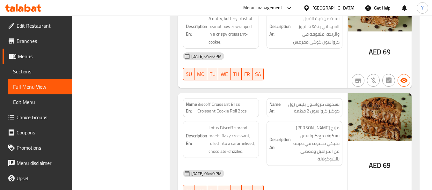
scroll to position [5497, 0]
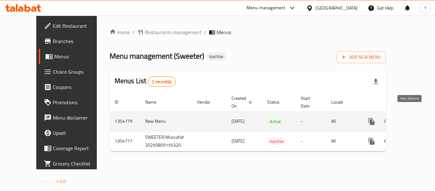
click at [414, 114] on link "enhanced table" at bounding box center [417, 121] width 15 height 15
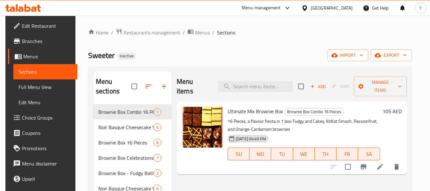
click at [149, 70] on div "Menu sections Brownie Box Combo 16 Pieces 1 Noir Basque Cheesecake Slice 6 Brow…" at bounding box center [250, 173] width 324 height 214
click at [251, 83] on input "search" at bounding box center [255, 86] width 75 height 11
paste input "Basque Cheesecake Slice"
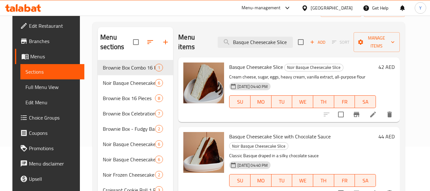
scroll to position [57, 0]
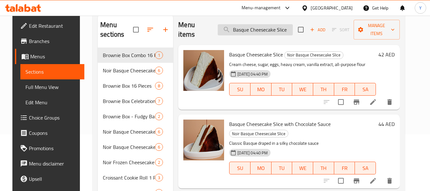
click at [279, 30] on input "Basque Cheesecake Slice" at bounding box center [255, 29] width 75 height 11
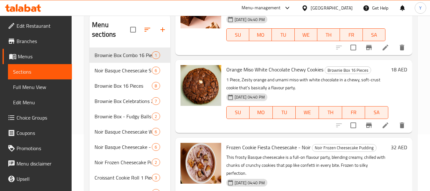
scroll to position [102, 0]
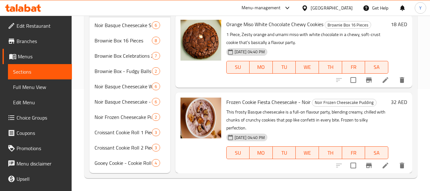
click at [250, 183] on div "Home / Restaurants management / Menus / Sections Sweeter Inactive import export…" at bounding box center [251, 52] width 359 height 277
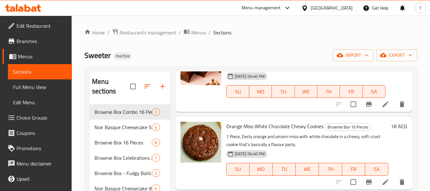
scroll to position [0, 0]
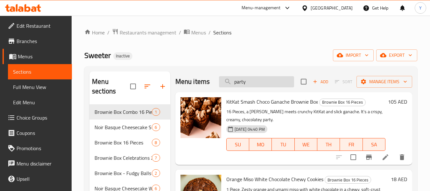
click at [265, 87] on input "party" at bounding box center [256, 81] width 75 height 11
paste input "Basque Cheesecake Slice with Chocolate Sauce"
click at [265, 87] on input "Basque Cheesecake Slice with Chocolate Sauce" at bounding box center [256, 81] width 75 height 11
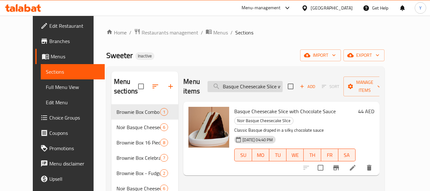
click at [246, 82] on input "Basque Cheesecake Slice with Chocolate Sauce" at bounding box center [245, 86] width 75 height 11
paste input "Berry Compot"
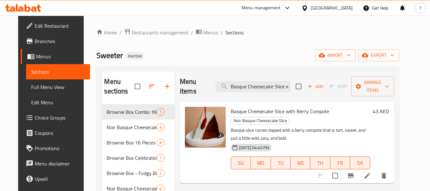
click at [159, 55] on div "Sweeter Inactive import export" at bounding box center [248, 55] width 303 height 12
click at [181, 183] on div "Menu items Basque Cheesecake Slice with Berry Compote Add Sort Manage items Bas…" at bounding box center [284, 173] width 219 height 204
click at [254, 84] on input "Basque Cheesecake Slice with Berry Compote" at bounding box center [253, 86] width 75 height 11
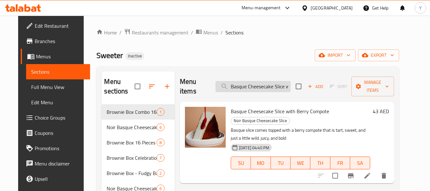
paste input "Perfect for making any celebration a little sweeter"
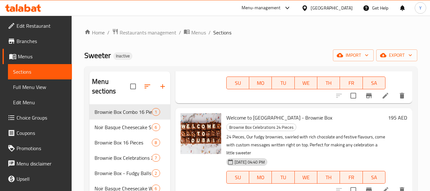
click at [160, 58] on div "Sweeter Inactive import export" at bounding box center [250, 55] width 333 height 12
drag, startPoint x: 430, startPoint y: 100, endPoint x: 411, endPoint y: 91, distance: 21.0
click at [411, 91] on div "Home / Restaurants management / Menus / Sections Sweeter Inactive import export…" at bounding box center [251, 154] width 359 height 277
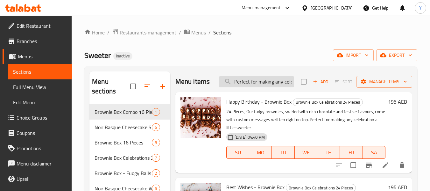
click at [269, 83] on input "Perfect for making any celebration a little sweeter" at bounding box center [256, 81] width 75 height 11
paste input "addictive"
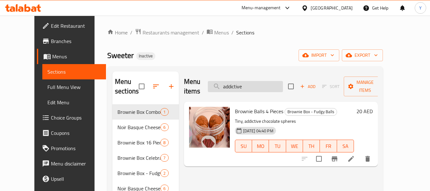
click at [249, 82] on input "addictive" at bounding box center [245, 86] width 75 height 11
paste input "Chocolate Chewy Cookies"
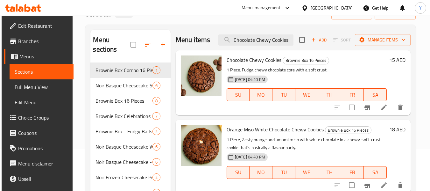
scroll to position [43, 0]
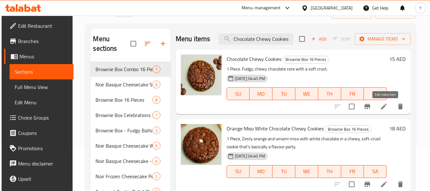
type input "Chocolate Chewy Cookies"
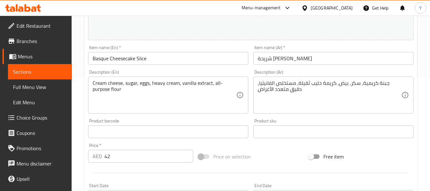
scroll to position [113, 0]
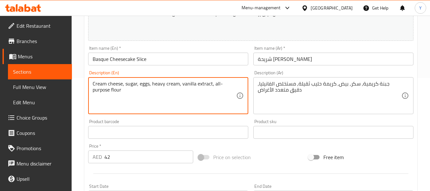
click at [159, 86] on textarea "Cream cheese, sugar, eggs, heavy cream, vanilla extract, all-purpose flour" at bounding box center [165, 96] width 144 height 30
paste textarea "creamy and caramalized with burnt top"
type textarea "creamy and caramalized with burnt top"
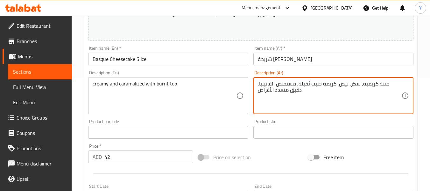
click at [338, 85] on textarea "جبنة كريمية, سكر, بيض, كريمة حليب ثقيلة, مستخلص الفانيليا, دقيق متعدد الأغراض" at bounding box center [330, 96] width 144 height 30
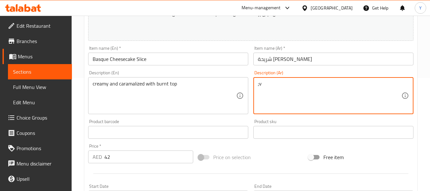
type textarea ";"
type textarea "كريمي ومكرمل محروق في الأعلى"
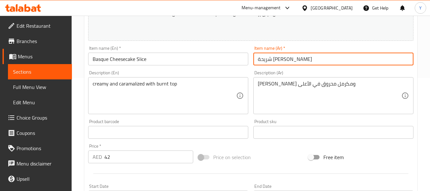
click at [335, 59] on input "شريحة [PERSON_NAME]" at bounding box center [334, 59] width 160 height 13
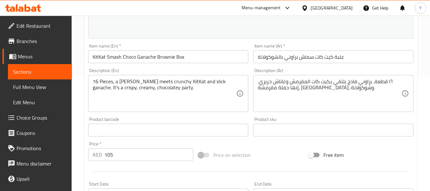
scroll to position [118, 0]
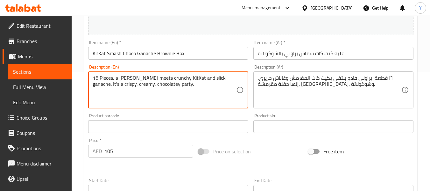
drag, startPoint x: 193, startPoint y: 84, endPoint x: 181, endPoint y: 86, distance: 11.9
drag, startPoint x: 124, startPoint y: 85, endPoint x: 113, endPoint y: 84, distance: 10.8
click at [113, 84] on textarea "16 Pieces, a Fudgy brownie meets crunchy KitKat and slick ganache. It's a crisp…" at bounding box center [165, 90] width 144 height 30
type textarea "16 Pieces, a Fudgy brownie meets crunchy KitKat and slick ganache. crispy, crea…"
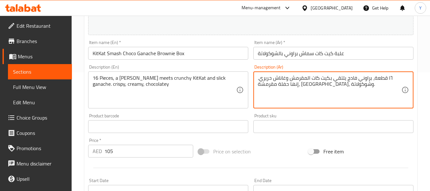
click at [323, 85] on textarea "١٦ قطعة، براوني فادج يلتقي بكيت كات المقرمش وغاناش حريري. إنها حفلة مقرمشة، [GE…" at bounding box center [330, 90] width 144 height 30
type textarea "١٦ قطعة، براوني فادج يلتقي بكيت كات المقرمش وغاناش حريري. مقرمشة، كريمية، وشوكو…"
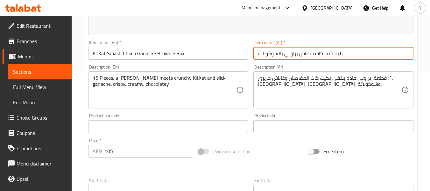
click at [331, 59] on input "علبة كيت كات سماش براوني بالشوكولاتة" at bounding box center [334, 53] width 160 height 13
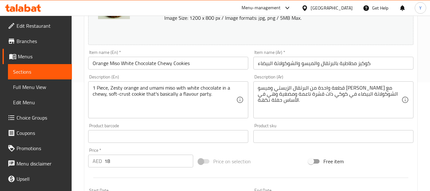
scroll to position [111, 0]
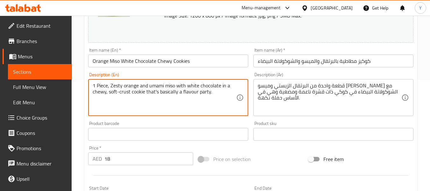
drag, startPoint x: 213, startPoint y: 91, endPoint x: 145, endPoint y: 96, distance: 68.3
type textarea "1 Piece, Zesty orange and umami miso with white chocolate in a chewy, soft-crus…"
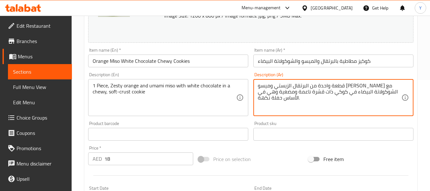
drag, startPoint x: 306, startPoint y: 93, endPoint x: 272, endPoint y: 98, distance: 34.7
type textarea "قطعة واحدة من البرتقال الزيستي وميسو أومامي مع الشوكولاتة البيضاء في كوكي ذات ق…"
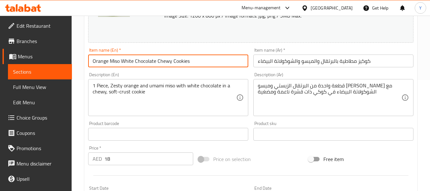
click at [209, 64] on input "Orange Miso White Chocolate Chewy Cookies" at bounding box center [168, 60] width 160 height 13
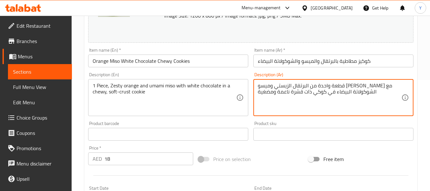
drag, startPoint x: 270, startPoint y: 92, endPoint x: 257, endPoint y: 92, distance: 13.4
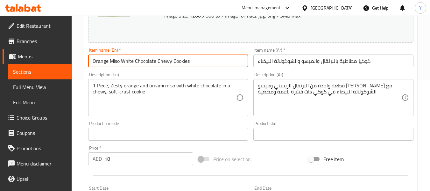
click at [200, 63] on input "Orange Miso White Chocolate Chewy Cookies" at bounding box center [168, 60] width 160 height 13
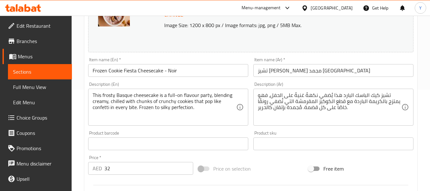
scroll to position [104, 0]
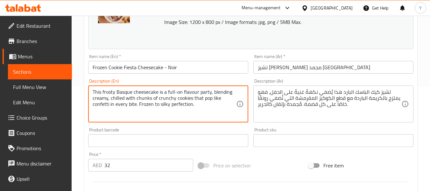
drag, startPoint x: 210, startPoint y: 93, endPoint x: 157, endPoint y: 94, distance: 52.9
type textarea "This frosty Basque cheesecake, blending creamy, chilled with chunks of crunchy …"
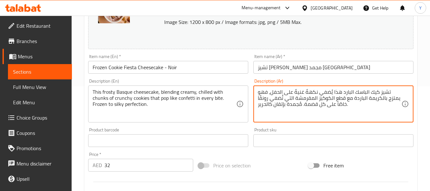
drag, startPoint x: 342, startPoint y: 93, endPoint x: 270, endPoint y: 94, distance: 71.3
type textarea "تشيز كيك الباسك البارد، فهو يمتزج بالكريمة الباردة مع قطع الكوكيز المقرمشة التي…"
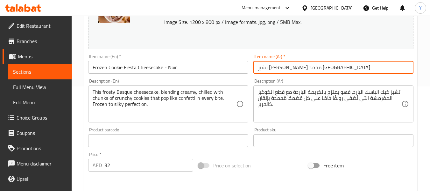
click at [301, 67] on input "تشيز كيك كوكي مجمد فييستا - نوير" at bounding box center [334, 67] width 160 height 13
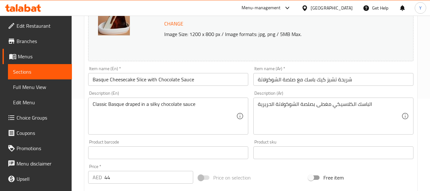
scroll to position [94, 0]
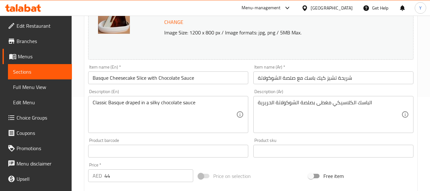
click at [166, 89] on div "Description (En) Classic Basque draped in a silky chocolate sauce Description (…" at bounding box center [168, 111] width 160 height 44
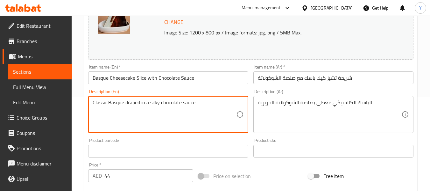
click at [227, 102] on textarea "Classic Basque draped in a silky chocolate sauce" at bounding box center [165, 114] width 144 height 30
paste textarea "cocoa"
type textarea "Classic Basque draped in a silky chocolate sauce with cocoa"
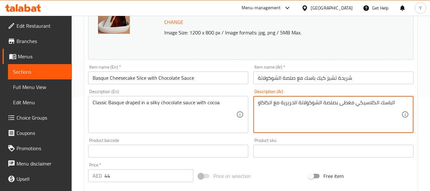
type textarea "الباسك الكلاسيكي مغطى بصلصة الشوكولاتة الحريرية مع الكاكاو"
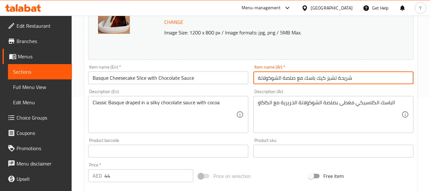
click at [392, 81] on input "شريحة تشيز كيك باسك مع صلصة الشوكولاتة" at bounding box center [334, 77] width 160 height 13
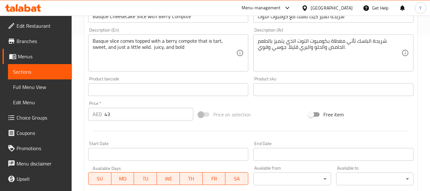
scroll to position [155, 0]
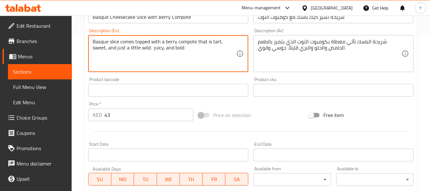
click at [172, 40] on textarea "Basque slice comes topped with a berry compote that is tart, sweet, and just a …" at bounding box center [165, 54] width 144 height 30
paste textarea "vibrant berry"
type textarea "Basque slice comes topped with a vibrant berry compote that is tart, sweet, and…"
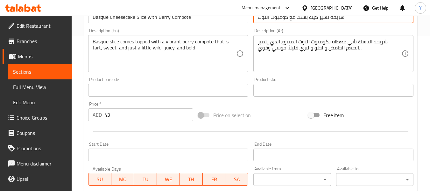
click at [310, 20] on input "شريحة تشيز كيك باسك مع كومبوت التوت" at bounding box center [334, 17] width 160 height 13
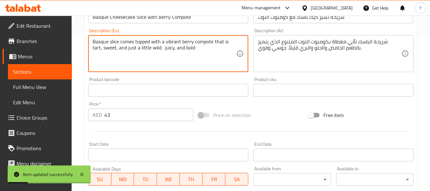
click at [170, 41] on textarea "Basque slice comes topped with a vibrant berry compote that is tart, sweet, and…" at bounding box center [165, 54] width 144 height 30
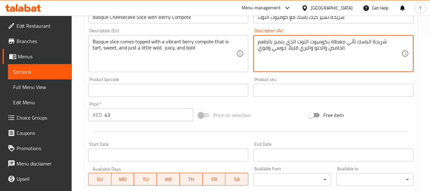
type textarea "شريحة الباسك تأتي مغطاة بكومبوت التوت الذي يتميز بالطعم الحامض والحلو والبري قل…"
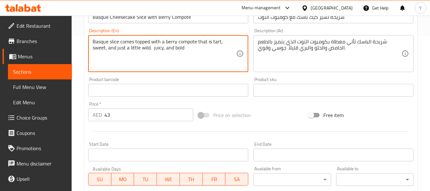
type textarea "Basque slice comes topped with a berry compote that is tart, sweet, and just a …"
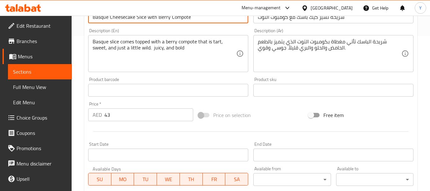
click at [190, 21] on input "Basque Cheesecake Slice with Berry Compote" at bounding box center [168, 17] width 160 height 13
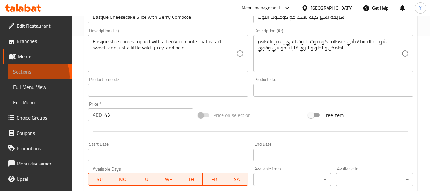
click at [32, 76] on link "Sections" at bounding box center [40, 71] width 64 height 15
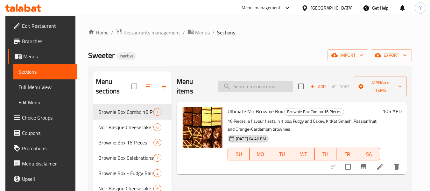
click at [234, 83] on input "search" at bounding box center [255, 86] width 75 height 11
paste input "KitKat Smash Choco Ganache Brownie Box"
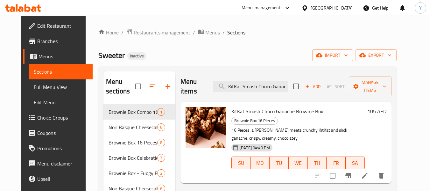
click at [130, 72] on div "Menu sections" at bounding box center [140, 86] width 72 height 30
click at [256, 84] on input "KitKat Smash Choco Ganache Brownie Box" at bounding box center [250, 86] width 75 height 11
paste input "aspberry Oats Chewy Cookie"
click at [256, 84] on input "KitKat Smash Choco Ganache Brownie Box" at bounding box center [250, 86] width 75 height 11
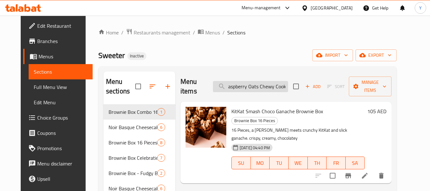
scroll to position [0, 4]
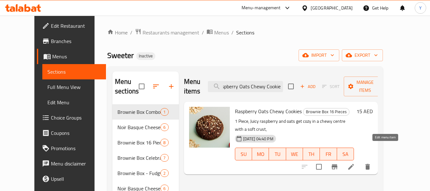
type input "aspberry Oats Chewy Cookie"
click at [355, 163] on icon at bounding box center [351, 167] width 8 height 8
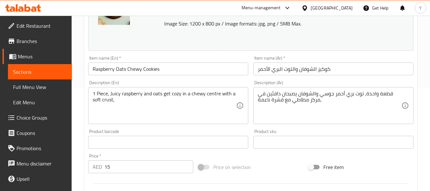
scroll to position [102, 0]
click at [147, 82] on div "Description (En) 1 Piece, Juicy raspberry and oats get cozy in a chewy centre w…" at bounding box center [168, 103] width 160 height 44
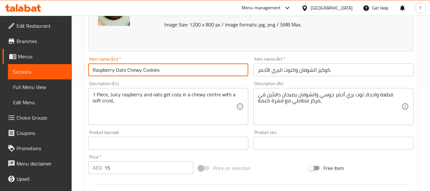
click at [133, 69] on input "Raspberry Oats Chewy Cookies" at bounding box center [168, 69] width 160 height 13
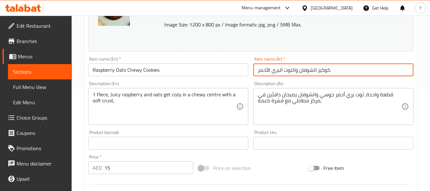
click at [318, 72] on input "كوكيز الشوفان والتوت البري الأحمر" at bounding box center [334, 69] width 160 height 13
drag, startPoint x: 312, startPoint y: 70, endPoint x: 316, endPoint y: 71, distance: 3.8
click at [316, 71] on input "كوكيز الشوفان والتوت البري الأحمر" at bounding box center [334, 69] width 160 height 13
click at [332, 70] on input "كوكيز امطاطية شوفان والتوت البري الأحمر" at bounding box center [334, 69] width 160 height 13
click at [293, 72] on input "كوكيز مطاطية شوفان والتوت البري الأحمر" at bounding box center [334, 69] width 160 height 13
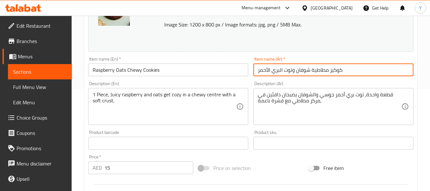
click at [281, 69] on input "كوكيز مطاطية شوفان وتوت البري الأحمر" at bounding box center [334, 69] width 160 height 13
click at [280, 69] on input "كوكيز مطاطية شوفان وتوت البري الأحمر" at bounding box center [334, 69] width 160 height 13
click at [269, 71] on input "كوكيز مطاطية شوفان وتوت بري الأحمر" at bounding box center [334, 69] width 160 height 13
type input "كوكيز مطاطية شوفان وتوت بري أحمر"
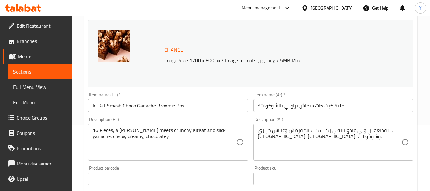
scroll to position [67, 0]
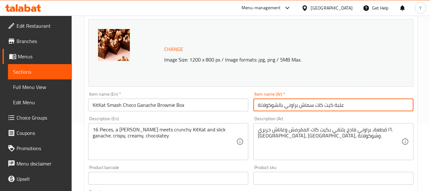
click at [292, 107] on input "علبة كيت كات سماش براوني بالشوكولاتة" at bounding box center [334, 104] width 160 height 13
click at [318, 107] on input "علبة كيت كات سماش بالشوكولاتة" at bounding box center [334, 104] width 160 height 13
paste input "براوني"
drag, startPoint x: 318, startPoint y: 107, endPoint x: 284, endPoint y: 108, distance: 33.8
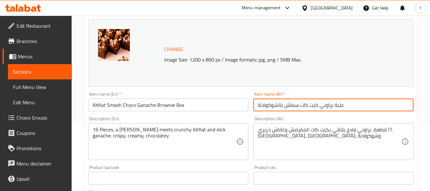
click at [284, 108] on input "علبة براوني كيت كات سماش بالشوكولاتة" at bounding box center [334, 104] width 160 height 13
click at [282, 107] on input "[PERSON_NAME] بالشوكولاتة" at bounding box center [334, 104] width 160 height 13
click at [279, 107] on input "علبة براوني الشوكولاتة" at bounding box center [334, 104] width 160 height 13
click at [333, 104] on input "[PERSON_NAME] [PERSON_NAME]" at bounding box center [334, 104] width 160 height 13
paste input "كيت كات سماش"
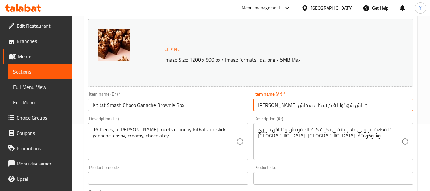
drag, startPoint x: 293, startPoint y: 105, endPoint x: 273, endPoint y: 103, distance: 19.8
click at [273, 103] on input "علبة براوني جاناش شوكولاتة كيت كات سماش" at bounding box center [334, 104] width 160 height 13
drag, startPoint x: 275, startPoint y: 105, endPoint x: 294, endPoint y: 108, distance: 20.0
click at [294, 108] on input "علبة براوني جاناش شوكولاتة كيت كات سماش" at bounding box center [334, 104] width 160 height 13
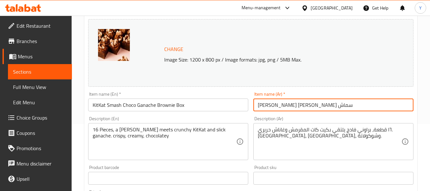
click at [348, 103] on input "علبة براوني جاناش شوكولاتة سماش" at bounding box center [334, 104] width 160 height 13
paste input "كيت كات"
type input "علبة براوني جاناش شوكولاتة سماش كيت كات"
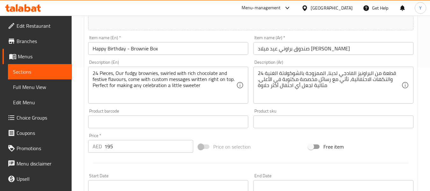
scroll to position [128, 0]
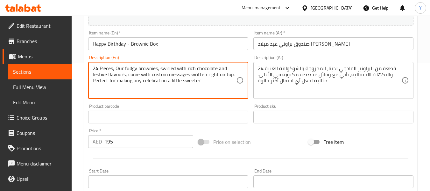
click at [185, 83] on textarea "24 Pieces, Our fudgy brownies, swirled with rich chocolate and festive flavours…" at bounding box center [165, 80] width 144 height 30
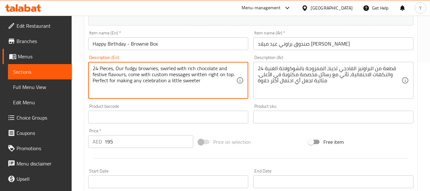
click at [185, 83] on textarea "24 Pieces, Our fudgy brownies, swirled with rich chocolate and festive flavours…" at bounding box center [165, 80] width 144 height 30
drag, startPoint x: 213, startPoint y: 82, endPoint x: 90, endPoint y: 84, distance: 123.0
click at [90, 84] on div "24 Pieces, Our fudgy brownies, swirled with rich chocolate and festive flavours…" at bounding box center [168, 80] width 160 height 37
type textarea "24 Pieces, Our fudgy brownies, swirled with rich chocolate and festive flavours…"
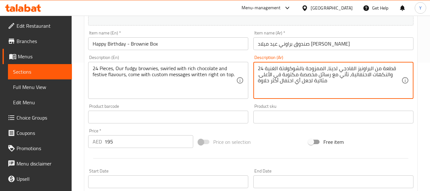
drag, startPoint x: 328, startPoint y: 80, endPoint x: 258, endPoint y: 82, distance: 70.1
type textarea "24 قطعة من البراونيز الفادجي لدينا، الممزوجة بالشوكولاتة الغنية والنكهات الاحتف…"
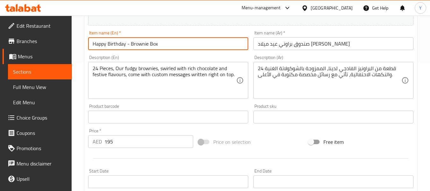
click at [219, 45] on input "Happy Birthday - Brownie Box" at bounding box center [168, 43] width 160 height 13
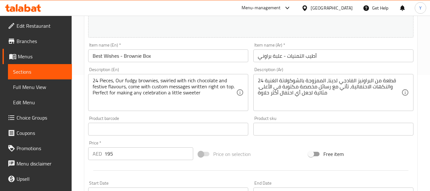
scroll to position [121, 0]
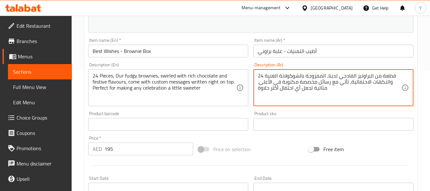
drag, startPoint x: 326, startPoint y: 89, endPoint x: 259, endPoint y: 94, distance: 67.7
type textarea "24 قطعة من البراونيز الفادجي لدينا، الممزوجة بالشوكولاتة الغنية والنكهات الاحتف…"
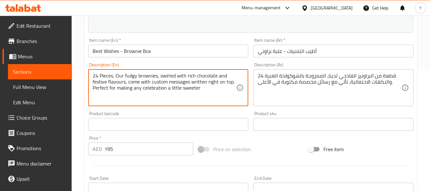
drag, startPoint x: 200, startPoint y: 88, endPoint x: 82, endPoint y: 97, distance: 118.8
type textarea "24 Pieces, Our fudgy brownies, swirled with rich chocolate and festive flavours…"
click at [137, 54] on input "Best Wishes - Brownie Box" at bounding box center [168, 51] width 160 height 13
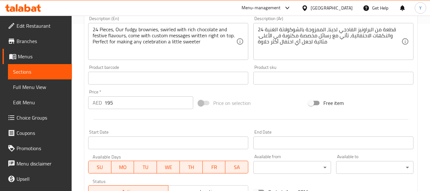
scroll to position [161, 0]
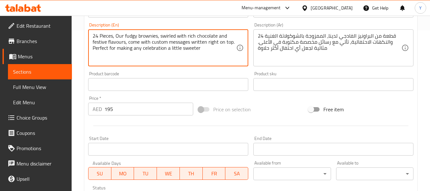
drag, startPoint x: 201, startPoint y: 49, endPoint x: 86, endPoint y: 48, distance: 115.0
type textarea "24 Pieces, Our fudgy brownies, swirled with rich chocolate and festive flavours…"
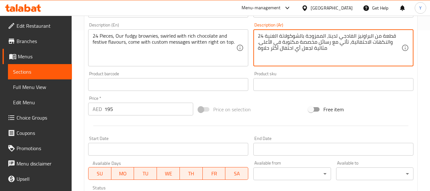
drag, startPoint x: 329, startPoint y: 48, endPoint x: 256, endPoint y: 51, distance: 73.3
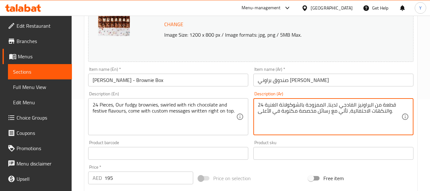
scroll to position [90, 0]
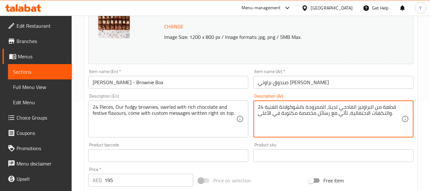
type textarea "24 قطعة من البراونيز الفادجي لدينا، الممزوجة بالشوكولاتة الغنية والنكهات الاحتف…"
click at [358, 87] on input "صندوق براوني عيد مبارك" at bounding box center [334, 82] width 160 height 13
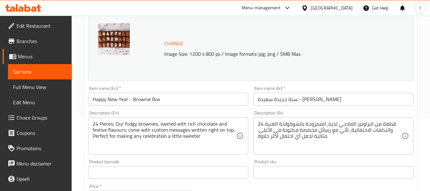
scroll to position [77, 0]
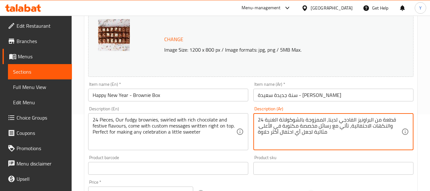
drag, startPoint x: 328, startPoint y: 131, endPoint x: 255, endPoint y: 134, distance: 73.0
type textarea "24 قطعة من البراونيز الفادجي لدينا، الممزوجة بالشوكولاتة الغنية والنكهات الاحتف…"
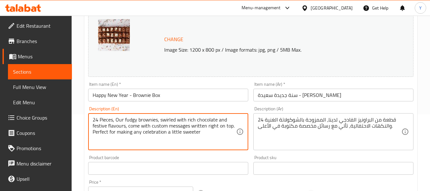
drag, startPoint x: 200, startPoint y: 131, endPoint x: 84, endPoint y: 132, distance: 116.3
type textarea "24 Pieces, Our fudgy brownies, swirled with rich chocolate and festive flavours…"
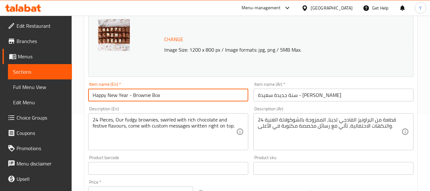
click at [116, 91] on input "Happy New Year - Brownie Box" at bounding box center [168, 95] width 160 height 13
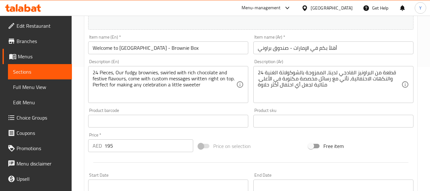
scroll to position [125, 0]
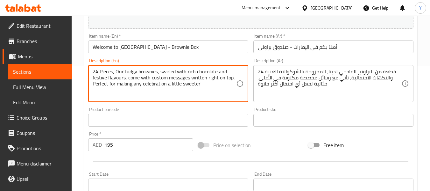
drag, startPoint x: 205, startPoint y: 84, endPoint x: 72, endPoint y: 90, distance: 132.6
type textarea "24 Pieces, Our fudgy brownies, swirled with rich chocolate and festive flavours…"
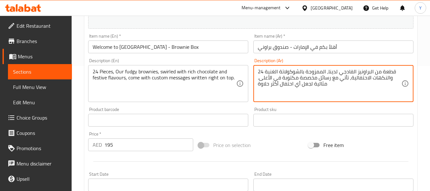
drag, startPoint x: 329, startPoint y: 85, endPoint x: 255, endPoint y: 86, distance: 73.3
type textarea "24 قطعة من البراونيز الفادجي لدينا، الممزوجة بالشوكولاتة الغنية والنكهات الاحتف…"
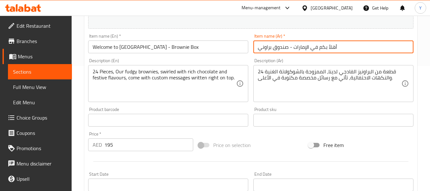
click at [296, 47] on input "أهلاً بكم في الإمارات - صندوق براوني" at bounding box center [334, 46] width 160 height 13
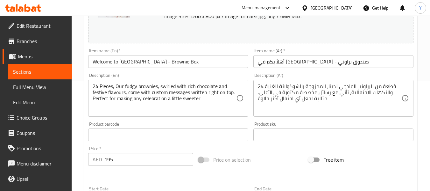
scroll to position [112, 0]
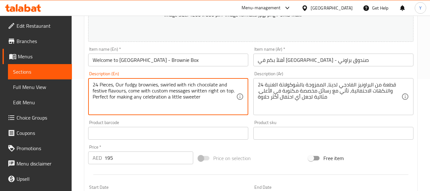
drag, startPoint x: 209, startPoint y: 98, endPoint x: 87, endPoint y: 95, distance: 122.7
type textarea "24 Pieces, Our fudgy brownies, swirled with rich chocolate and festive flavours…"
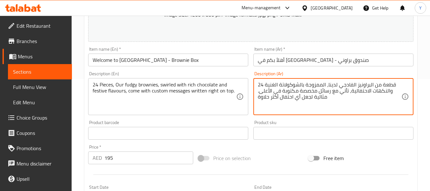
click at [316, 100] on textarea "24 قطعة من البراونيز الفادجي لدينا، الممزوجة بالشوكولاتة الغنية والنكهات الاحتف…" at bounding box center [330, 97] width 144 height 30
drag, startPoint x: 334, startPoint y: 98, endPoint x: 256, endPoint y: 105, distance: 78.0
click at [256, 105] on div "24 قطعة من البراونيز الفادجي لدينا، الممزوجة بالشوكولاتة الغنية والنكهات الاحتف…" at bounding box center [334, 96] width 160 height 37
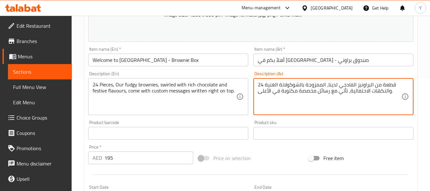
type textarea "24 قطعة من البراونيز الفادجي لدينا، الممزوجة بالشوكولاتة الغنية والنكهات الاحتف…"
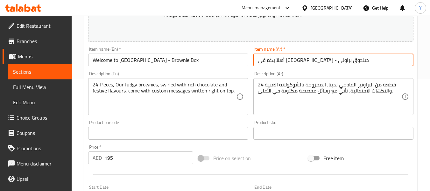
click at [306, 63] on input "أهلاً بكم في دبي - صندوق براوني" at bounding box center [334, 60] width 160 height 13
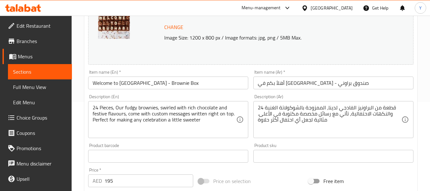
scroll to position [91, 0]
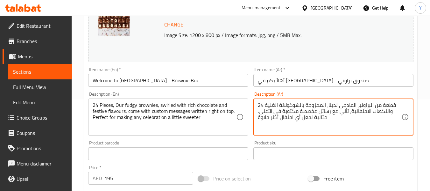
drag, startPoint x: 333, startPoint y: 120, endPoint x: 256, endPoint y: 121, distance: 76.1
type textarea "24 قطعة من البراونيز الفادجي لدينا، الممزوجة بالشوكولاتة الغنية والنكهات الاحتف…"
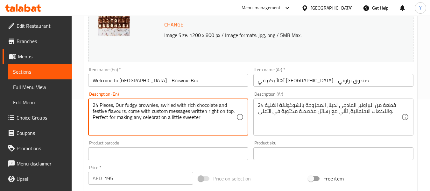
drag, startPoint x: 202, startPoint y: 118, endPoint x: 84, endPoint y: 126, distance: 118.4
type textarea "24 Pieces, Our fudgy brownies, swirled with rich chocolate and festive flavours…"
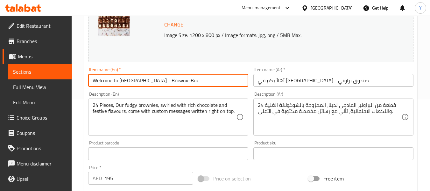
click at [145, 79] on input "Welcome to [GEOGRAPHIC_DATA] - Brownie Box" at bounding box center [168, 80] width 160 height 13
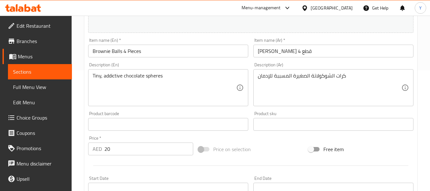
scroll to position [126, 0]
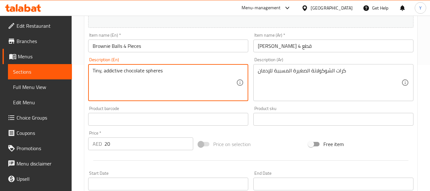
click at [115, 71] on textarea "Tiny, addictive chocolate spheres" at bounding box center [165, 83] width 144 height 30
type textarea "Tiny chocolate spheres"
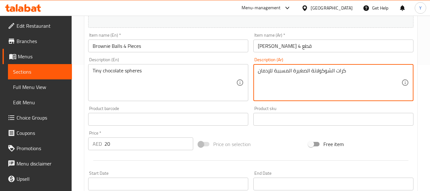
drag, startPoint x: 292, startPoint y: 70, endPoint x: 244, endPoint y: 67, distance: 48.5
type textarea "كرات الشوكولاتة الصغيرة"
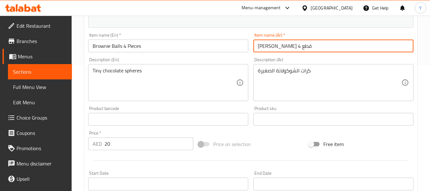
click at [286, 48] on input "[PERSON_NAME] 4 قطع" at bounding box center [334, 45] width 160 height 13
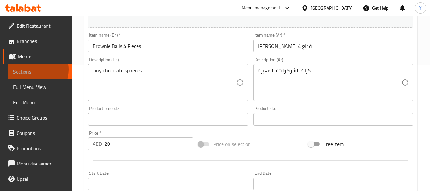
click at [29, 69] on span "Sections" at bounding box center [40, 72] width 54 height 8
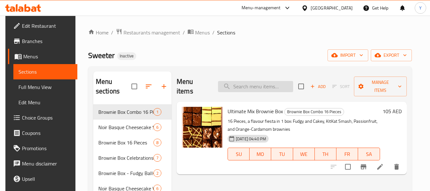
click at [260, 82] on input "search" at bounding box center [255, 86] width 75 height 11
paste input "Explosive flavour in every bite"
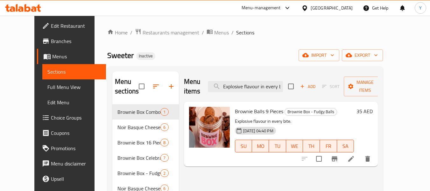
click at [236, 183] on div "Menu items Explosive flavour in every bite Add Sort Manage items Brownie Balls …" at bounding box center [278, 173] width 199 height 204
click at [259, 81] on input "Explosive flavour in every bite" at bounding box center [245, 86] width 75 height 11
paste input "full-on flavour party"
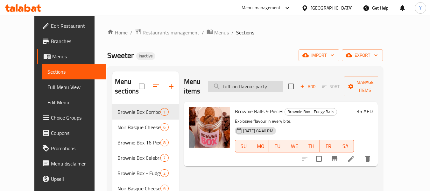
click at [259, 81] on input "full-on flavour party" at bounding box center [245, 86] width 75 height 11
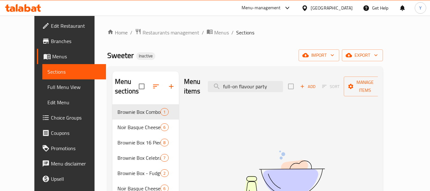
drag, startPoint x: 243, startPoint y: 80, endPoint x: 177, endPoint y: 84, distance: 66.1
click at [184, 84] on div "Menu items full-on flavour party Add Sort Manage items" at bounding box center [281, 86] width 194 height 30
type input "on flavour party"
click at [263, 179] on img at bounding box center [280, 175] width 159 height 84
click at [47, 88] on span "Full Menu View" at bounding box center [74, 87] width 54 height 8
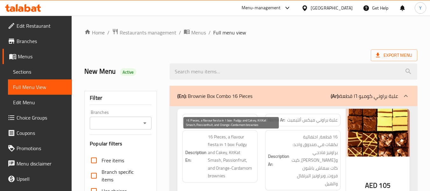
click at [241, 170] on span "16 Pieces, a flavour fiesta in 1 box: Fudgy and Cakey, KitKat Smash, Passionfru…" at bounding box center [231, 156] width 47 height 47
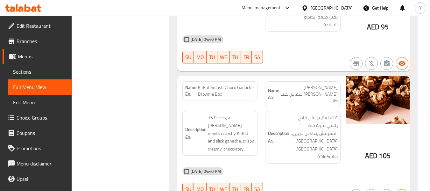
scroll to position [1359, 0]
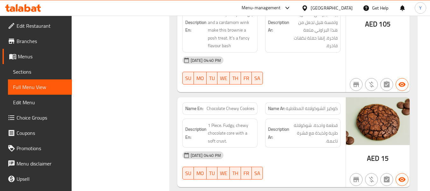
copy span "Chocolate Chewy Cookies"
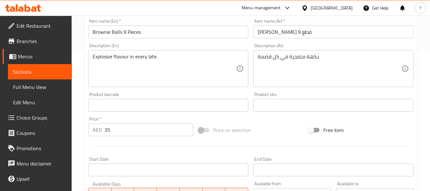
scroll to position [139, 0]
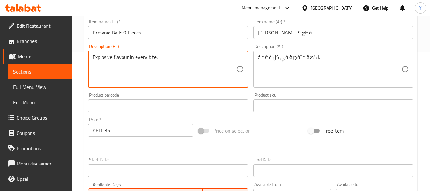
click at [222, 55] on textarea "Explosive flavour in every bite." at bounding box center [165, 69] width 144 height 30
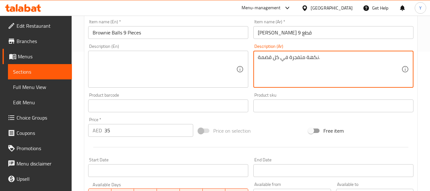
click at [291, 56] on textarea "نكهة متفجرة في كل قضمة." at bounding box center [330, 69] width 144 height 30
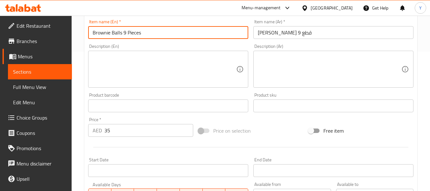
click at [208, 33] on input "Brownie Balls 9 Pieces" at bounding box center [168, 32] width 160 height 13
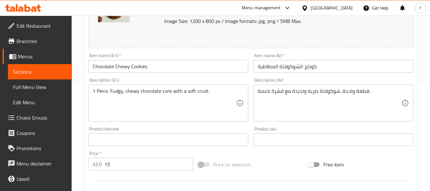
scroll to position [111, 0]
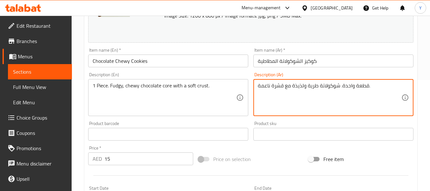
drag, startPoint x: 318, startPoint y: 86, endPoint x: 293, endPoint y: 83, distance: 25.0
type textarea "قطعة واحدة. شوكولاتة فادجي، مطاطي مع قشرة ناعمة."
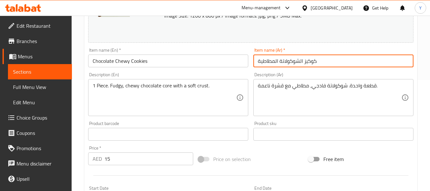
click at [290, 62] on input "كوكيز الشوكولاتة المطاطية" at bounding box center [334, 60] width 160 height 13
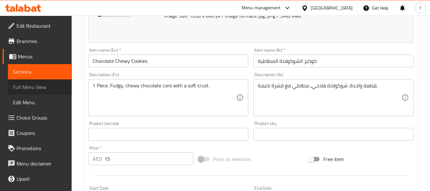
click at [46, 87] on span "Full Menu View" at bounding box center [40, 87] width 54 height 8
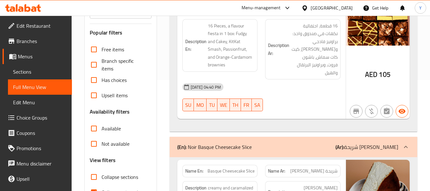
scroll to position [278, 0]
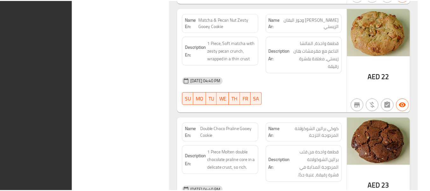
scroll to position [5776, 0]
